Goal: Task Accomplishment & Management: Manage account settings

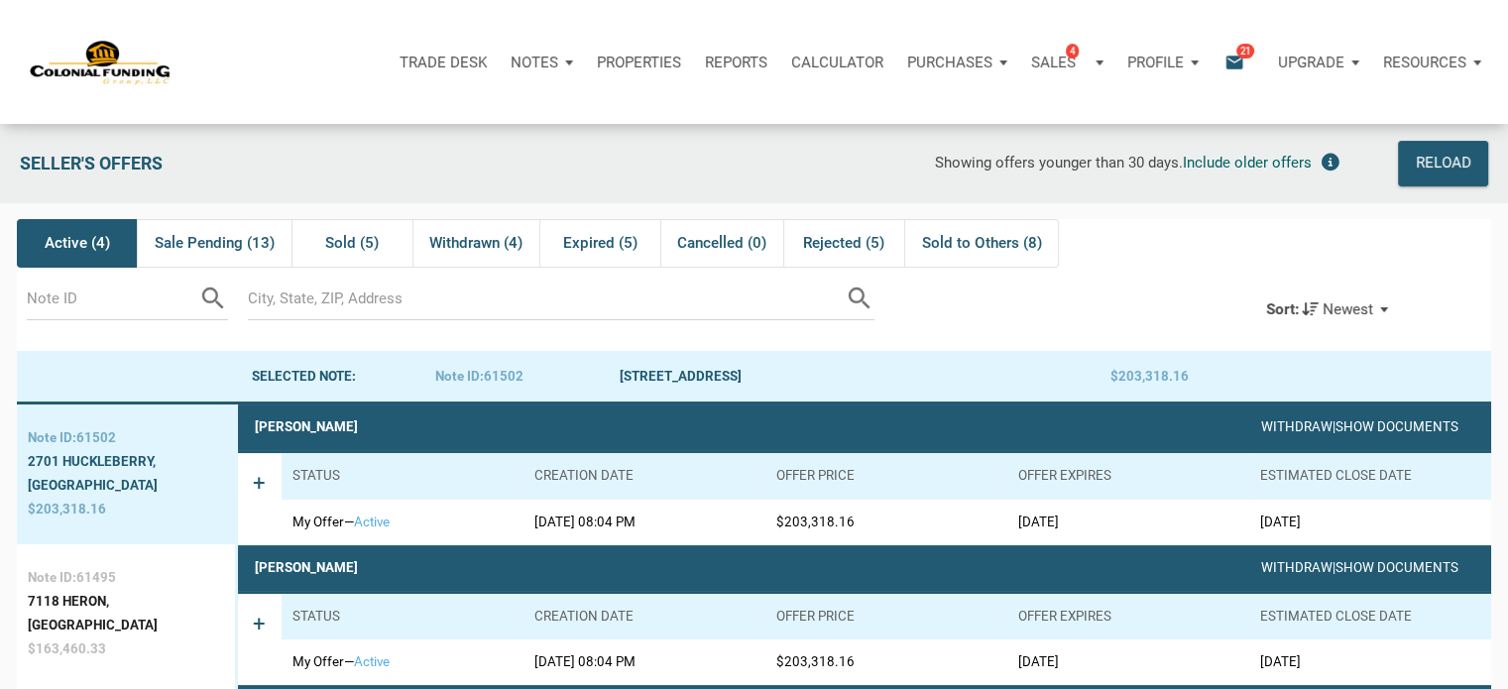
click at [1194, 64] on div "Profile" at bounding box center [1162, 62] width 95 height 59
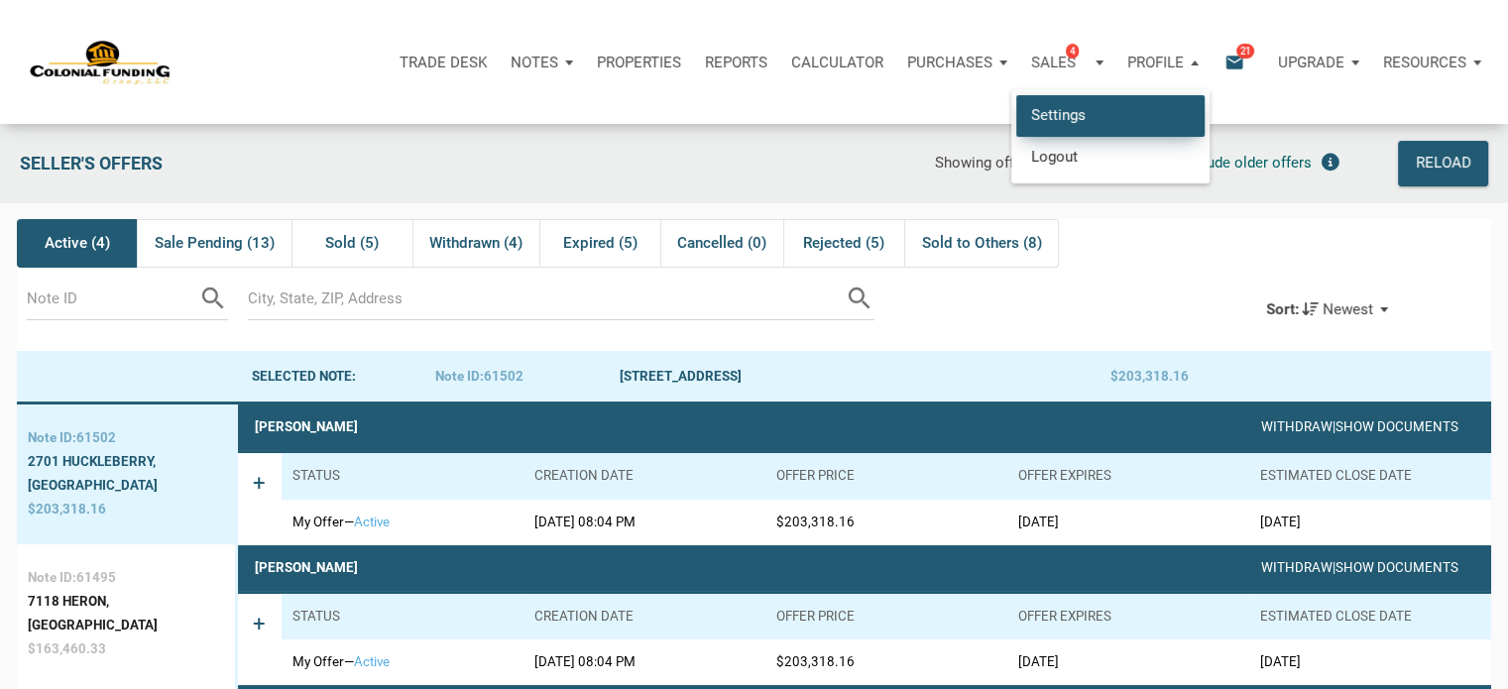
click at [1052, 117] on link "Settings" at bounding box center [1110, 115] width 188 height 41
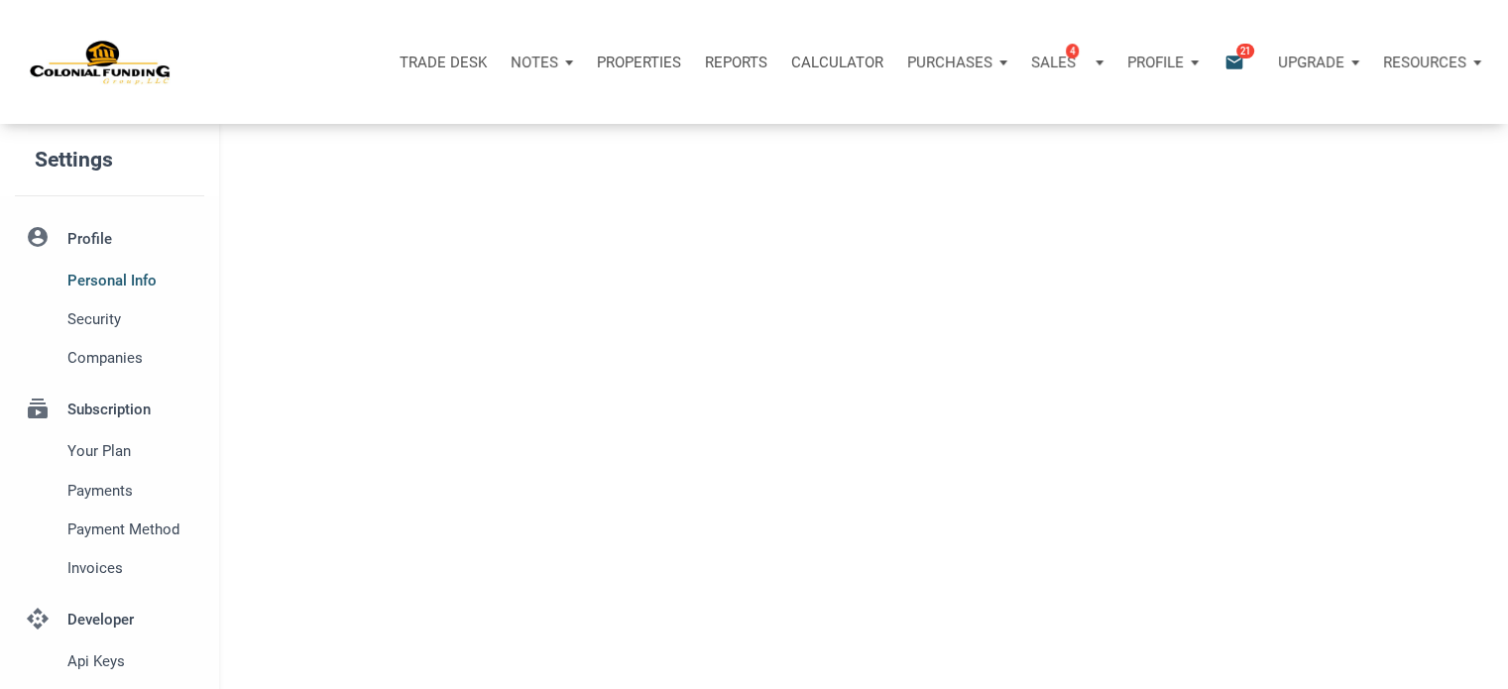
select select
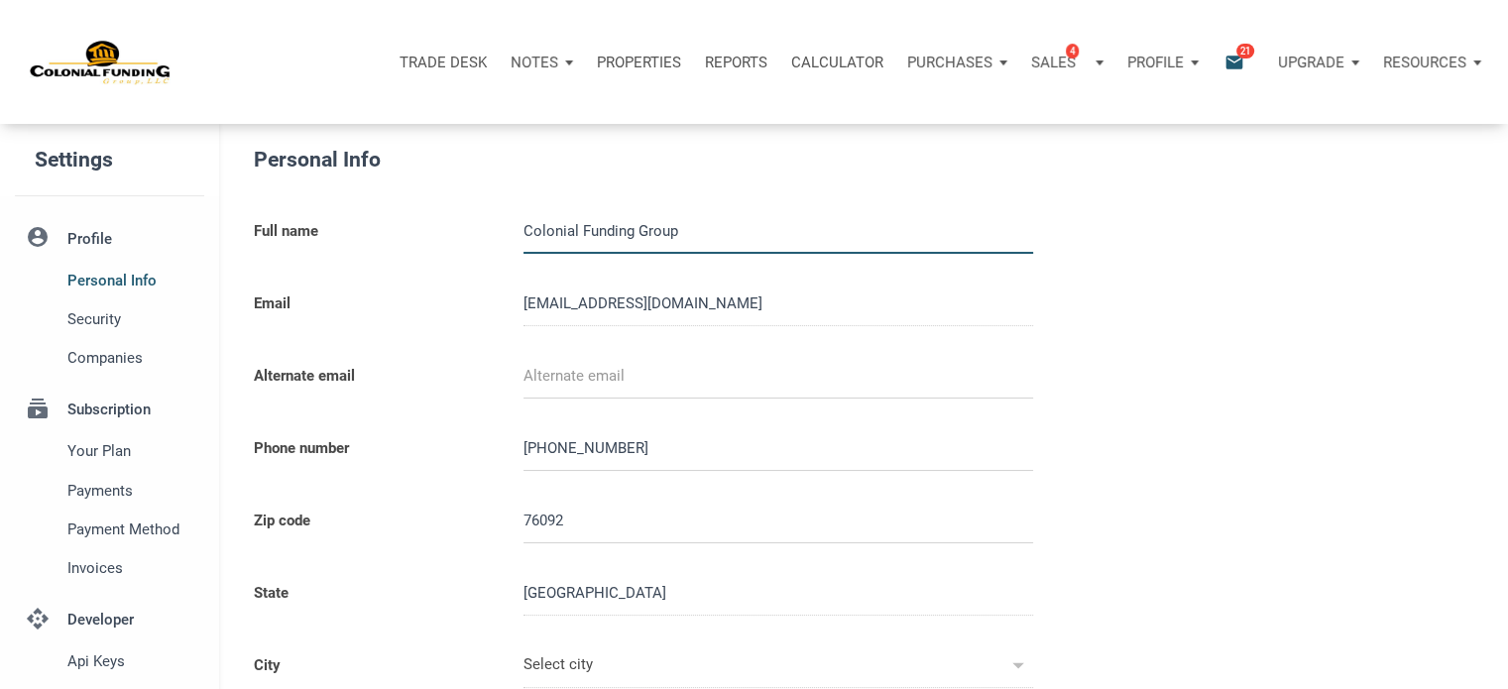
type input "SOUTHLAKE"
select select
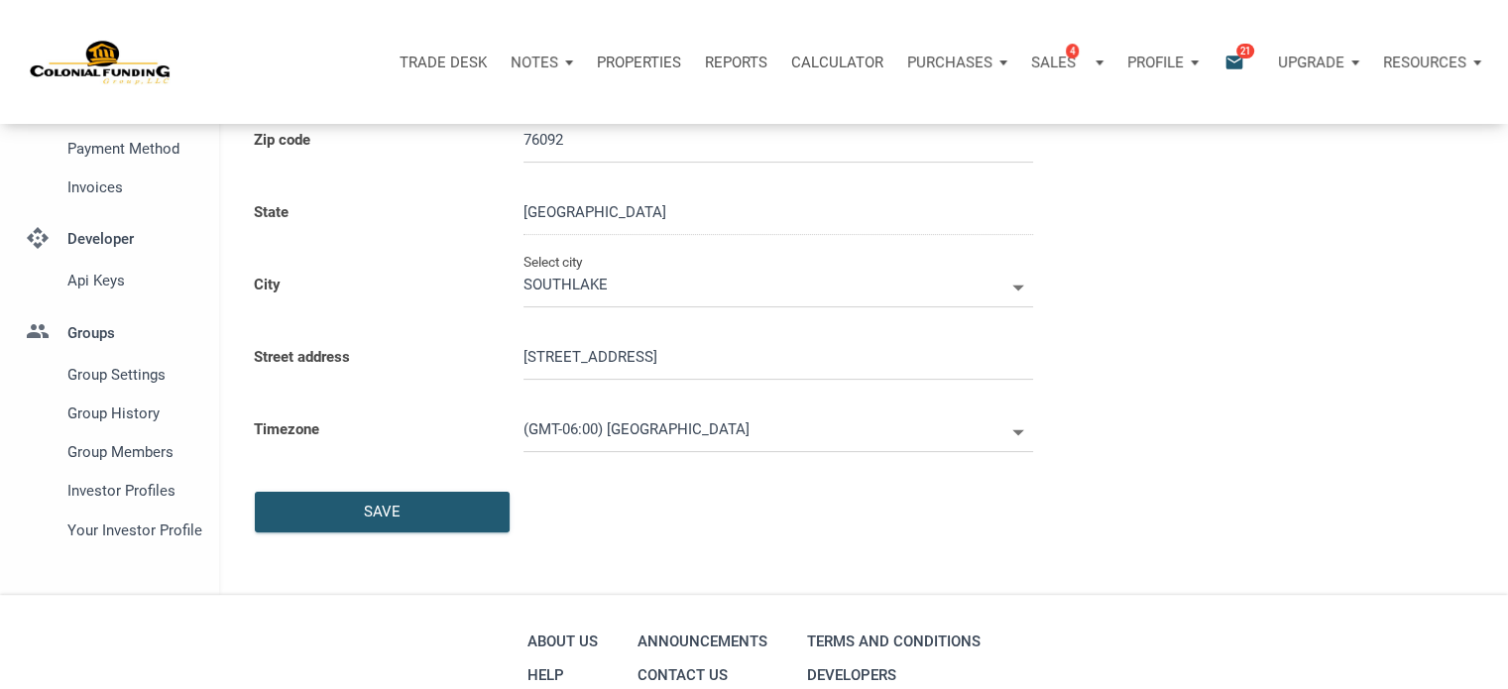
scroll to position [562, 0]
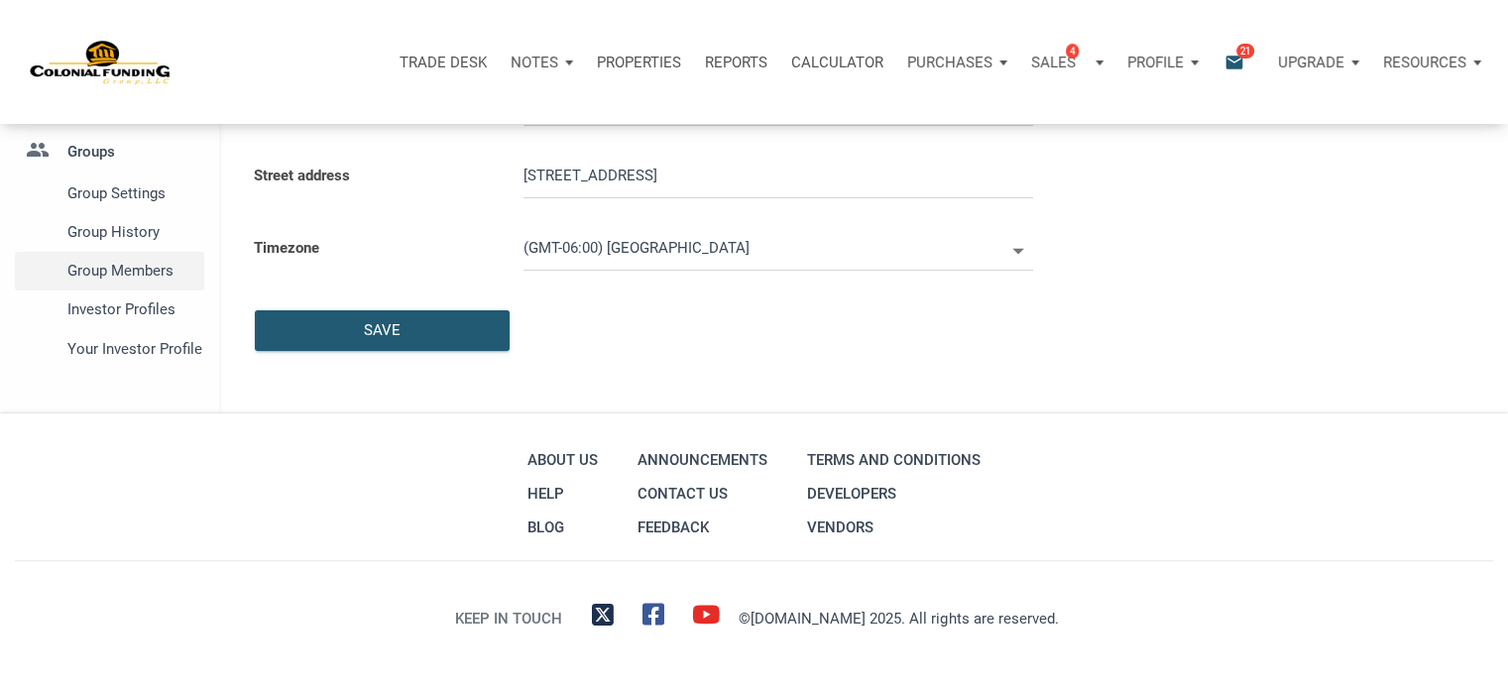
click at [128, 270] on span "Group Members" at bounding box center [131, 271] width 129 height 24
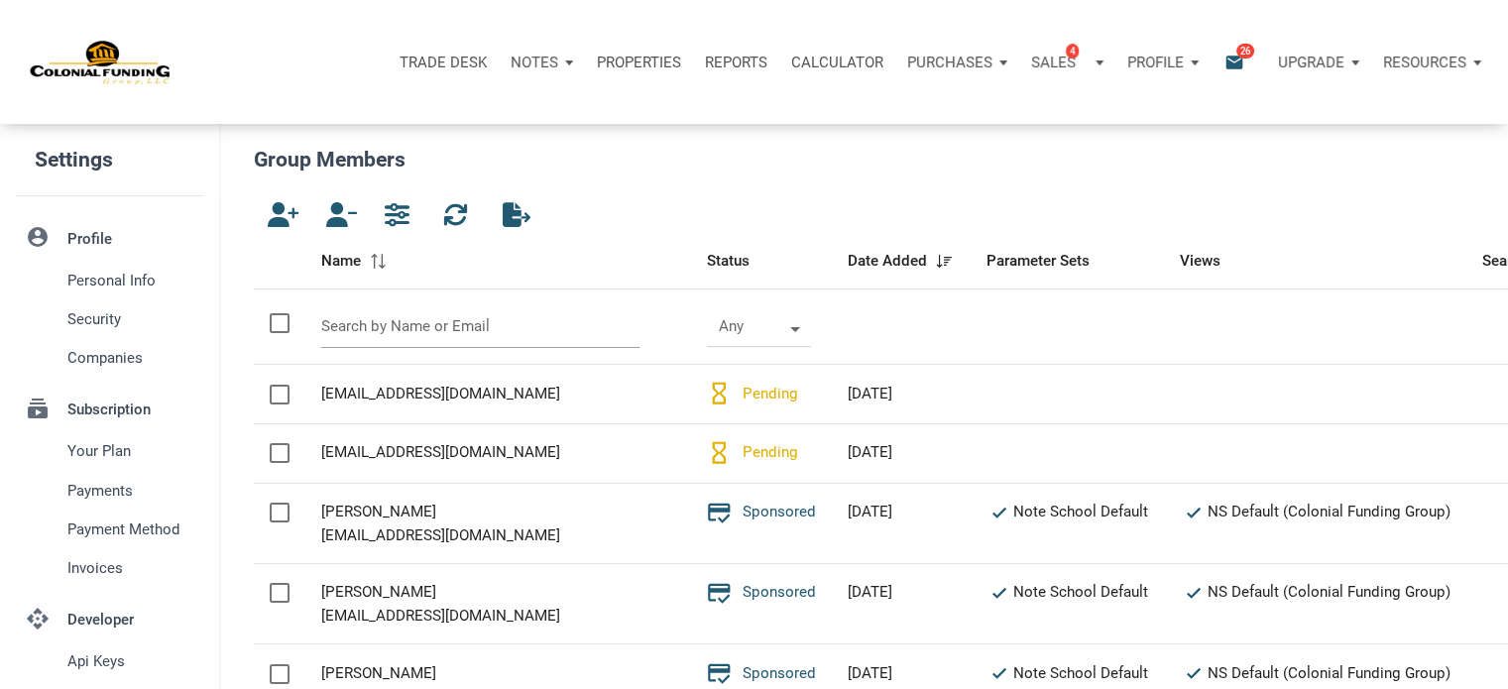
click at [353, 333] on input "text" at bounding box center [480, 326] width 318 height 43
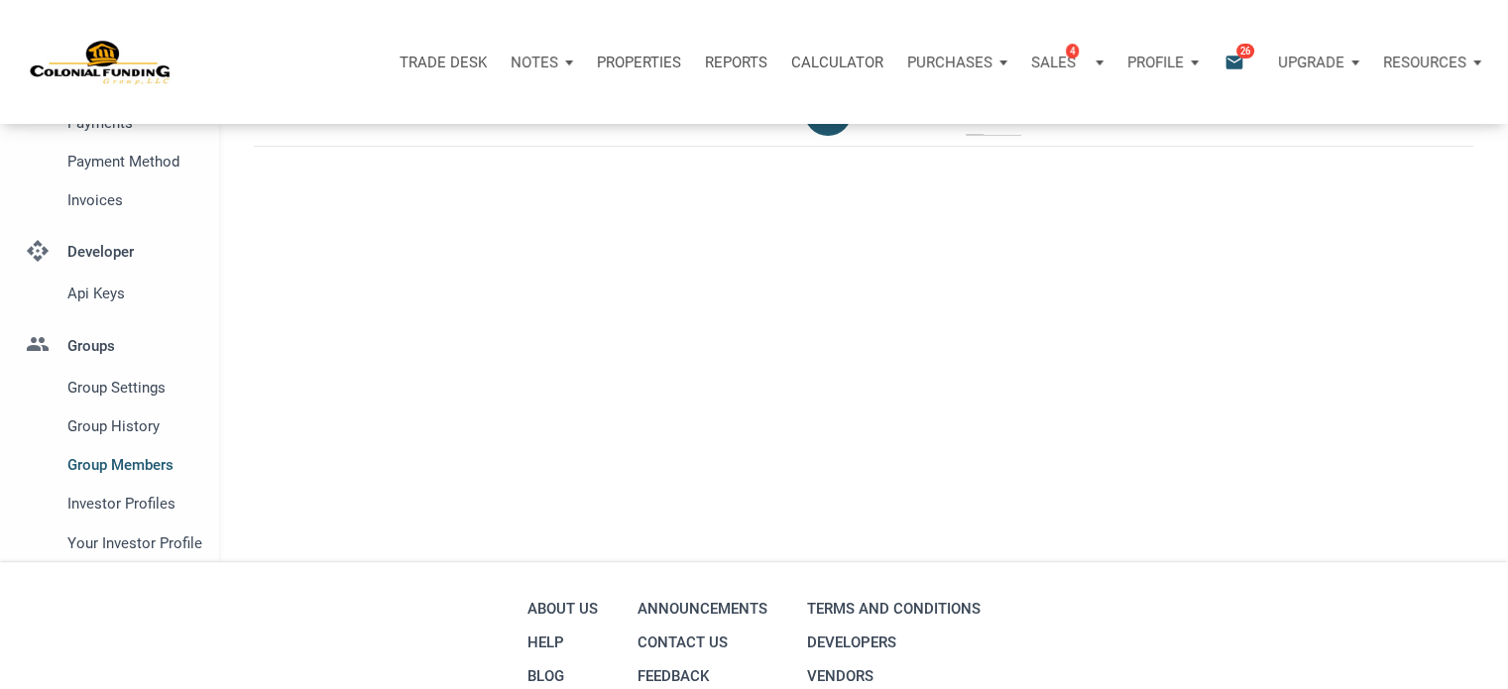
scroll to position [519, 0]
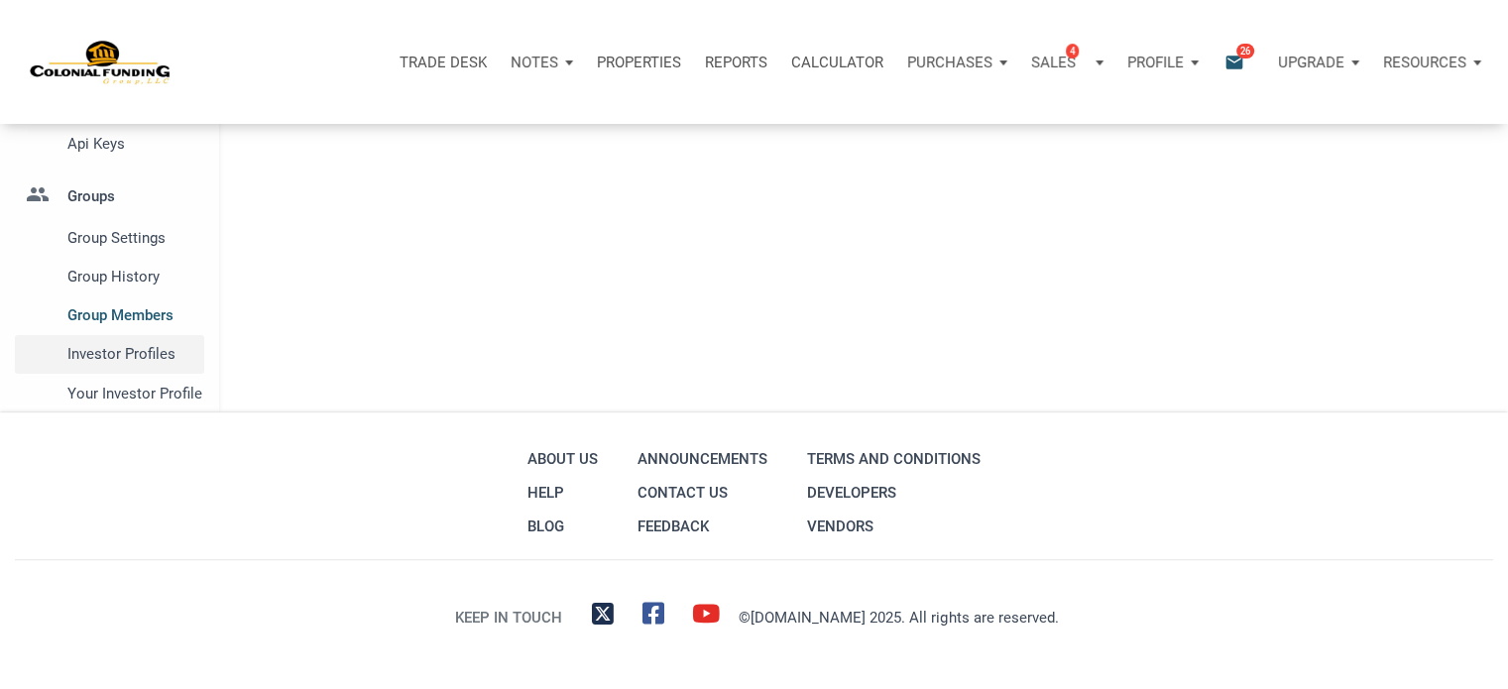
type input "[PERSON_NAME]"
click at [107, 356] on span "Investor Profiles" at bounding box center [131, 354] width 129 height 24
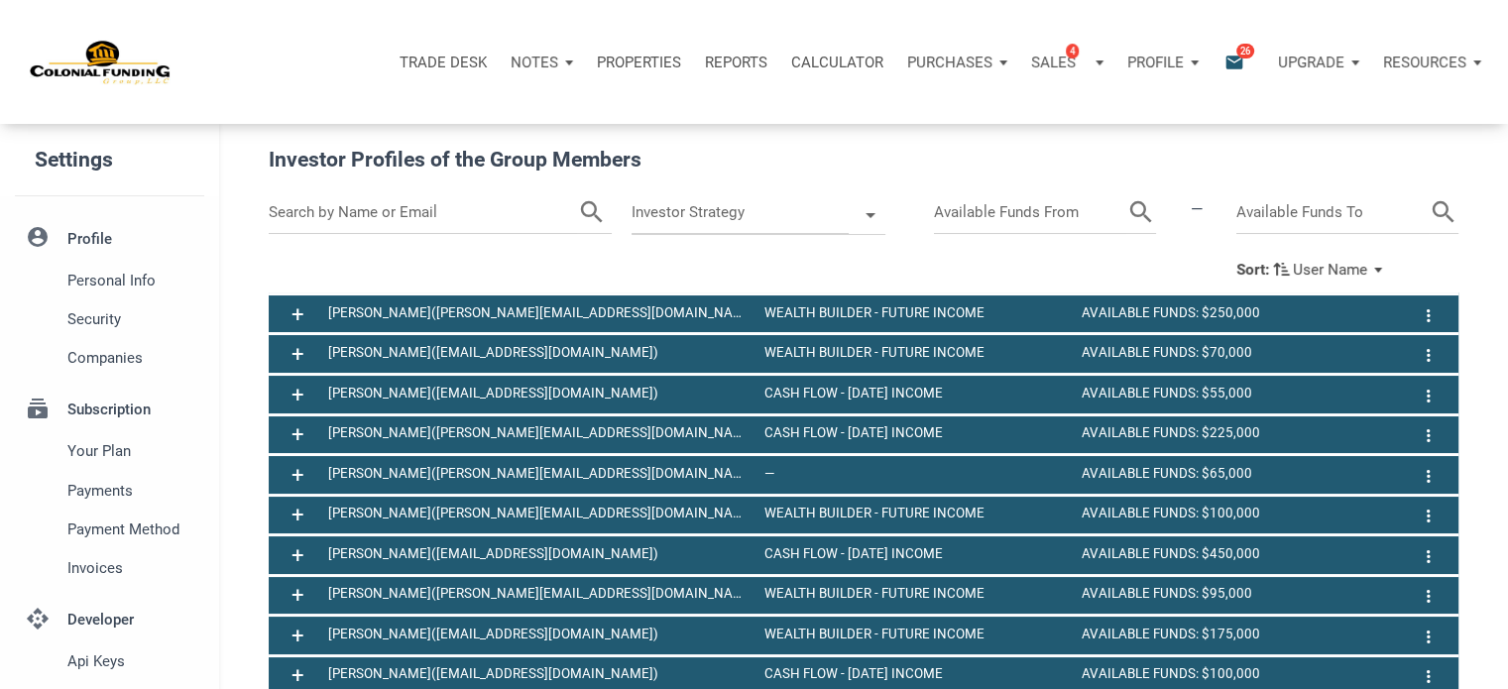
click at [428, 204] on input "text" at bounding box center [423, 212] width 309 height 43
type input "[PERSON_NAME]"
click at [559, 210] on icon "search" at bounding box center [567, 212] width 30 height 43
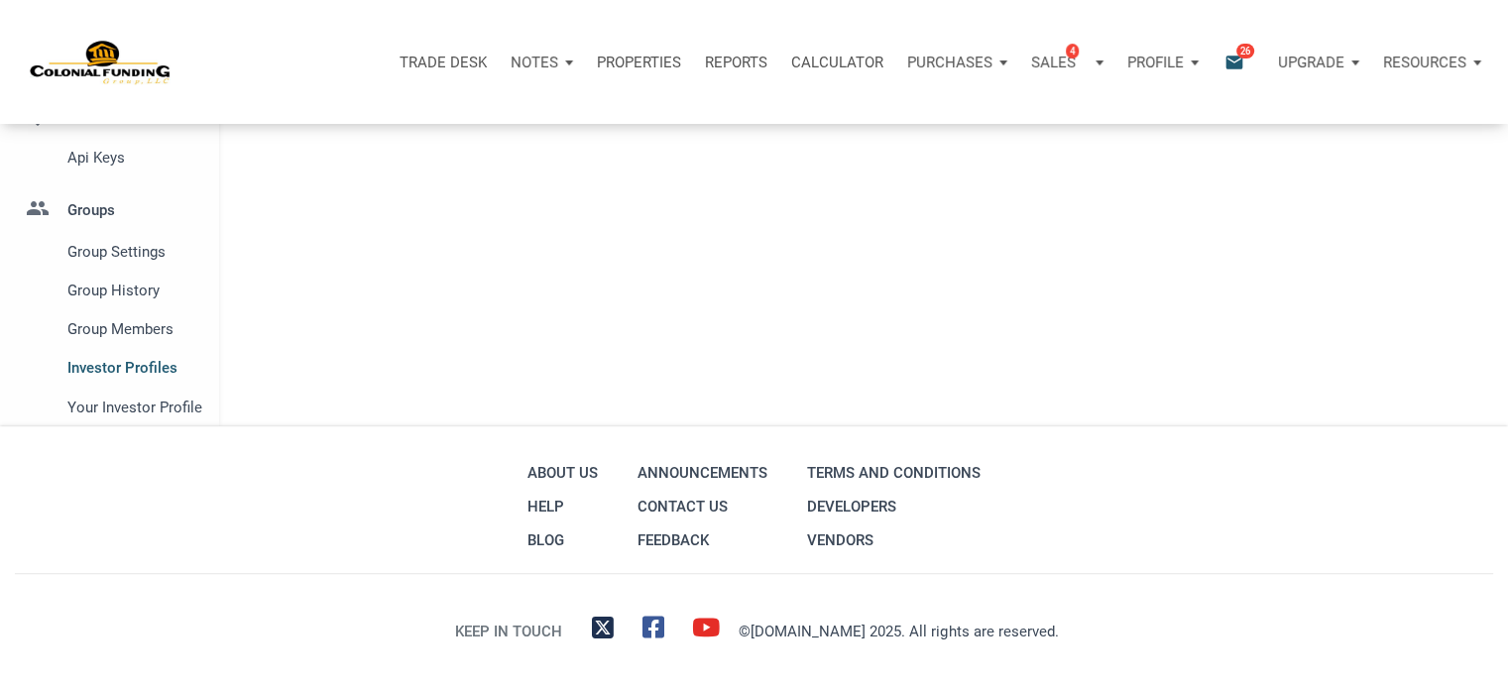
scroll to position [508, 0]
